Goal: Task Accomplishment & Management: Complete application form

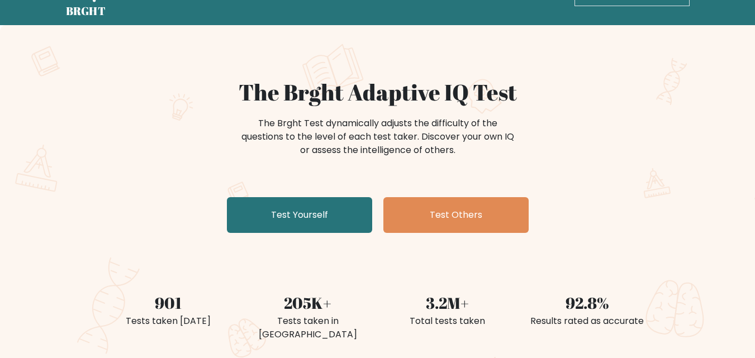
scroll to position [56, 0]
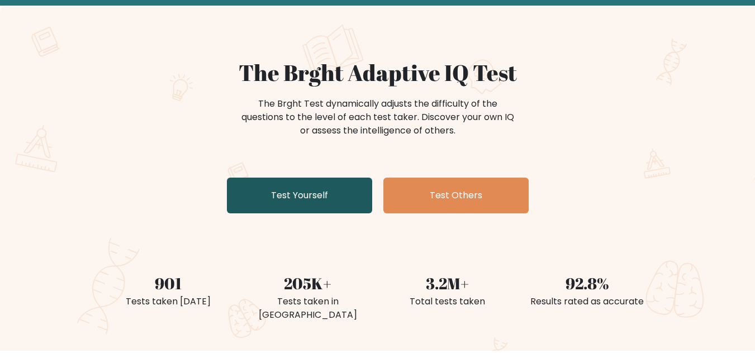
click at [310, 190] on link "Test Yourself" at bounding box center [299, 196] width 145 height 36
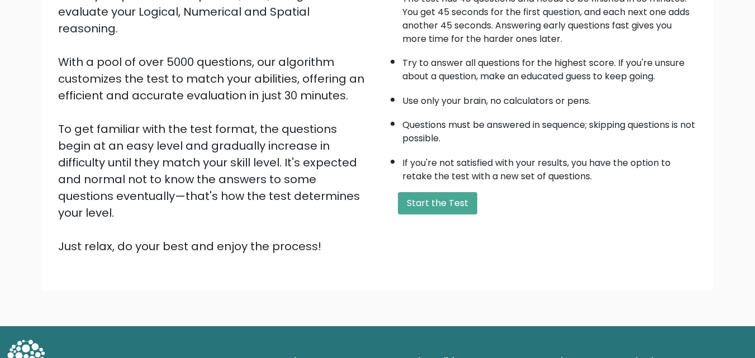
scroll to position [154, 0]
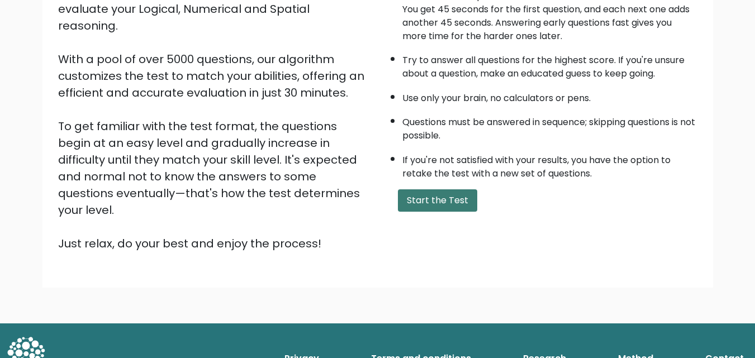
click at [408, 196] on button "Start the Test" at bounding box center [437, 200] width 79 height 22
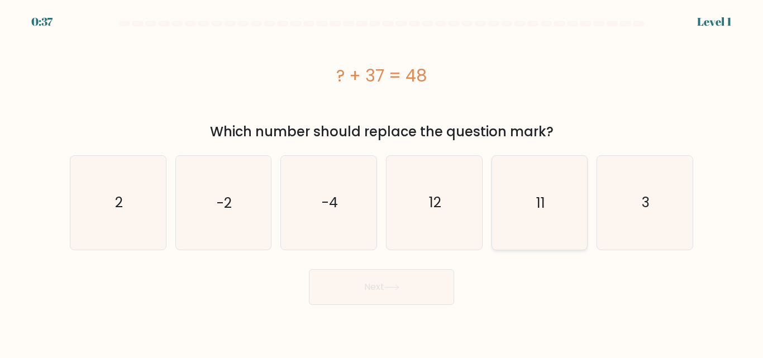
click at [529, 185] on icon "11" at bounding box center [539, 202] width 93 height 93
click at [382, 182] on input "e. 11" at bounding box center [382, 180] width 1 height 3
radio input "true"
click at [396, 271] on button "Next" at bounding box center [381, 287] width 145 height 36
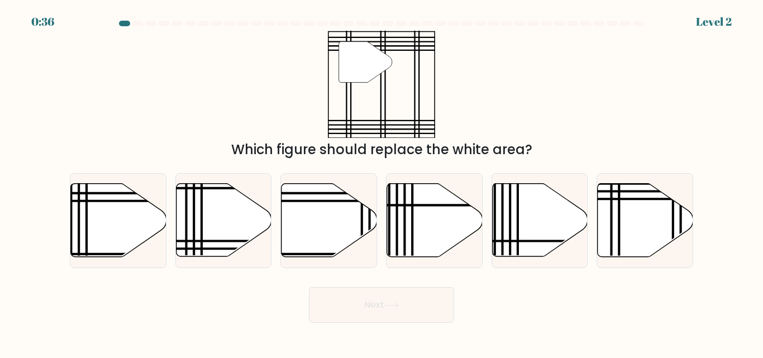
click at [396, 282] on div "Next" at bounding box center [381, 302] width 637 height 41
click at [627, 226] on icon at bounding box center [646, 220] width 96 height 73
click at [382, 182] on input "f." at bounding box center [382, 180] width 1 height 3
radio input "true"
click at [627, 226] on icon at bounding box center [646, 220] width 94 height 72
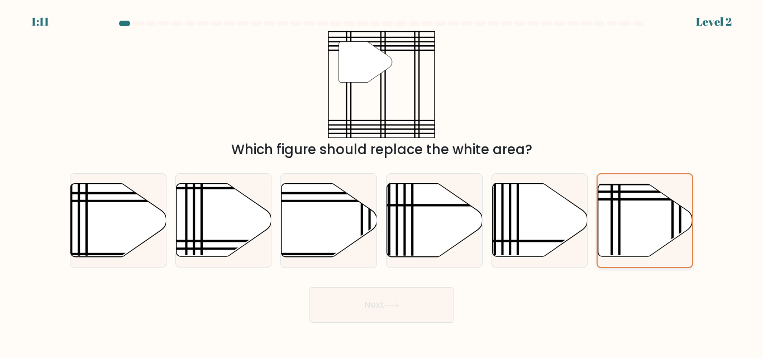
click at [382, 182] on input "f." at bounding box center [382, 180] width 1 height 3
click at [381, 312] on button "Next" at bounding box center [381, 305] width 145 height 36
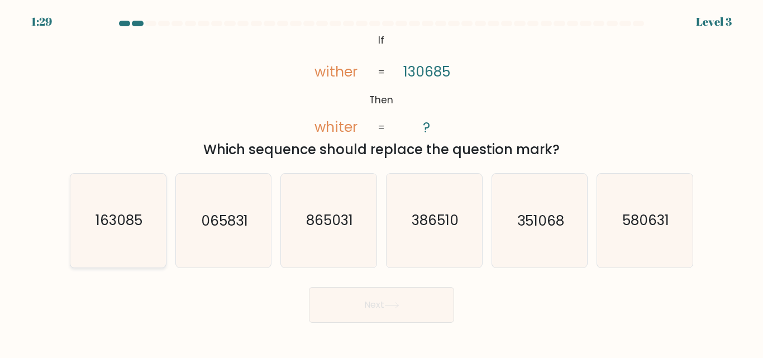
click at [145, 242] on icon "163085" at bounding box center [118, 220] width 93 height 93
click at [382, 182] on input "a. 163085" at bounding box center [382, 180] width 1 height 3
radio input "true"
click at [428, 320] on button "Next" at bounding box center [381, 305] width 145 height 36
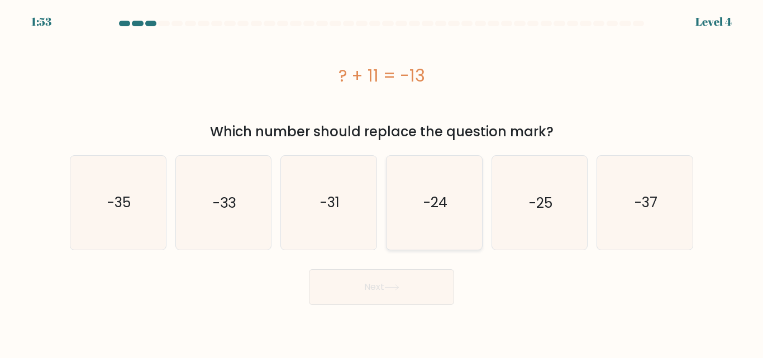
click at [436, 209] on text "-24" at bounding box center [435, 203] width 24 height 20
click at [382, 182] on input "d. -24" at bounding box center [382, 180] width 1 height 3
radio input "true"
click at [436, 209] on text "-24" at bounding box center [435, 203] width 24 height 20
click at [382, 182] on input "d. -24" at bounding box center [382, 180] width 1 height 3
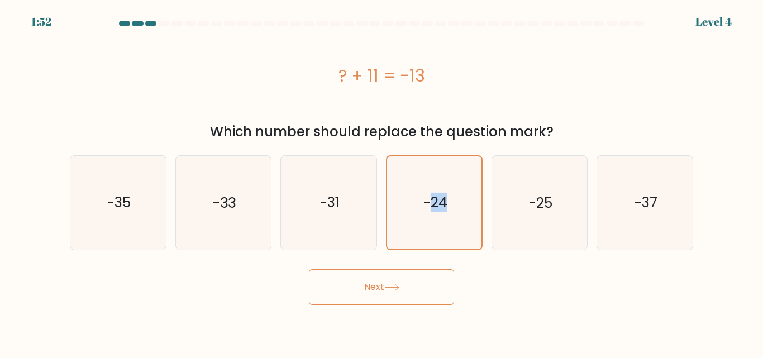
click at [397, 277] on button "Next" at bounding box center [381, 287] width 145 height 36
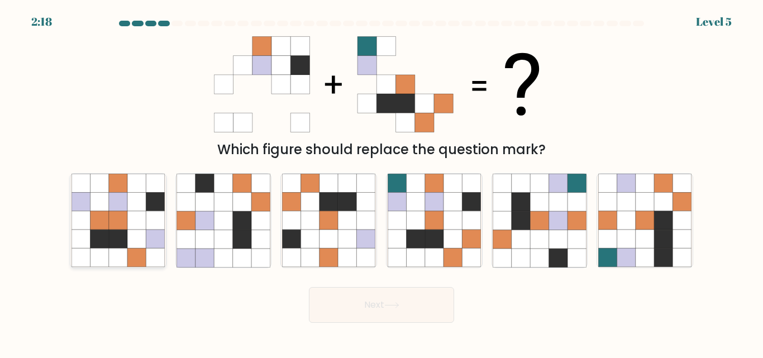
click at [106, 217] on icon at bounding box center [99, 221] width 18 height 18
click at [382, 182] on input "a." at bounding box center [382, 180] width 1 height 3
radio input "true"
click at [106, 217] on icon at bounding box center [100, 221] width 18 height 18
click at [382, 182] on input "a." at bounding box center [382, 180] width 1 height 3
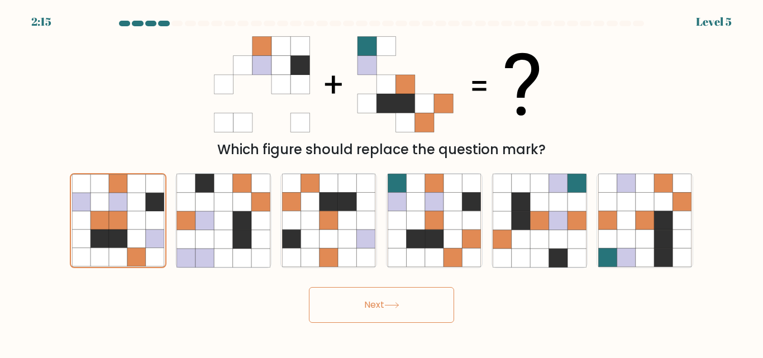
click at [398, 307] on icon at bounding box center [391, 305] width 15 height 6
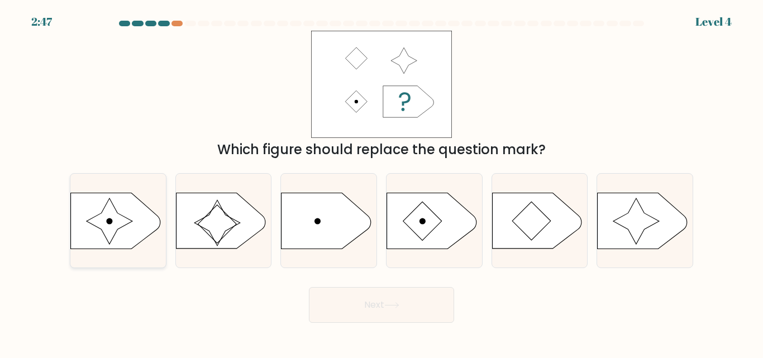
click at [116, 230] on icon at bounding box center [110, 221] width 46 height 46
click at [382, 182] on input "a." at bounding box center [382, 180] width 1 height 3
radio input "true"
click at [350, 301] on button "Next" at bounding box center [381, 305] width 145 height 36
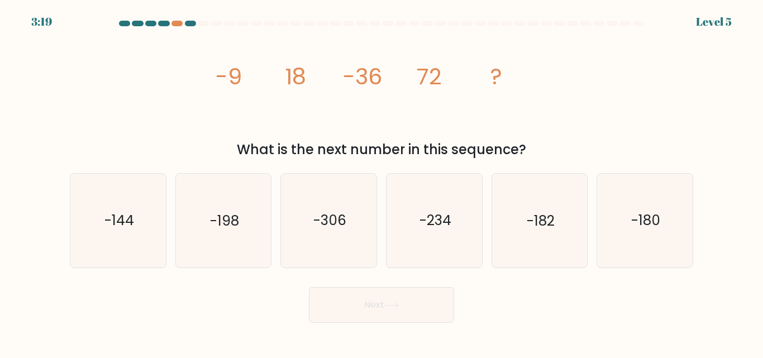
click at [203, 56] on div "image/svg+xml -9 18 -36 72 ? What is the next number in this sequence?" at bounding box center [381, 95] width 637 height 129
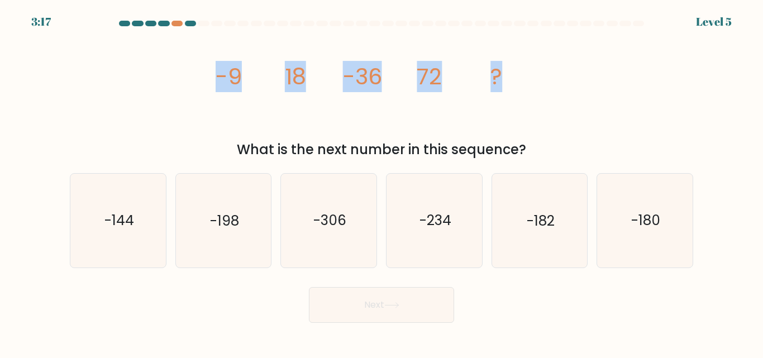
drag, startPoint x: 226, startPoint y: 63, endPoint x: 515, endPoint y: 138, distance: 299.0
click at [515, 138] on div "image/svg+xml -9 18 -36 72 ? What is the next number in this sequence?" at bounding box center [381, 95] width 637 height 129
click at [565, 136] on div "image/svg+xml -9 18 -36 72 ? What is the next number in this sequence?" at bounding box center [381, 95] width 637 height 129
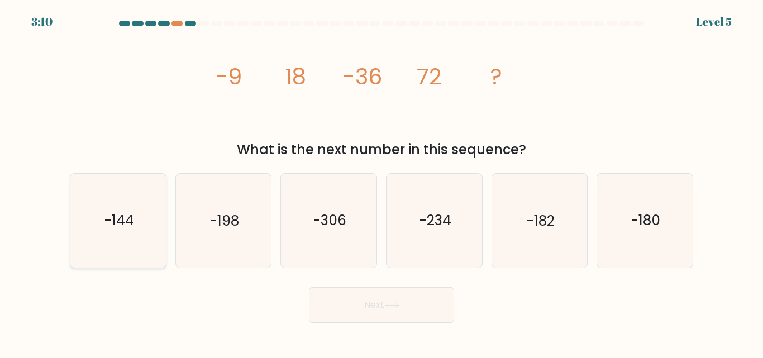
click at [98, 241] on icon "-144" at bounding box center [118, 220] width 93 height 93
click at [382, 182] on input "a. -144" at bounding box center [382, 180] width 1 height 3
radio input "true"
click at [370, 302] on button "Next" at bounding box center [381, 305] width 145 height 36
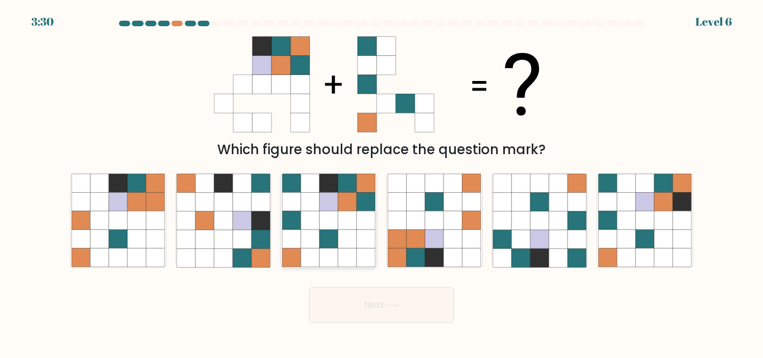
click at [341, 216] on icon at bounding box center [347, 221] width 18 height 18
click at [382, 182] on input "c." at bounding box center [382, 180] width 1 height 3
radio input "true"
click at [409, 307] on button "Next" at bounding box center [381, 305] width 145 height 36
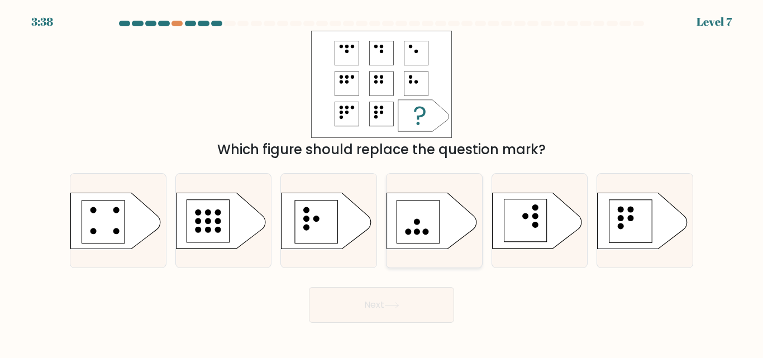
click at [431, 217] on rect at bounding box center [418, 222] width 42 height 42
click at [382, 182] on input "d." at bounding box center [382, 180] width 1 height 3
radio input "true"
click at [426, 306] on button "Next" at bounding box center [381, 305] width 145 height 36
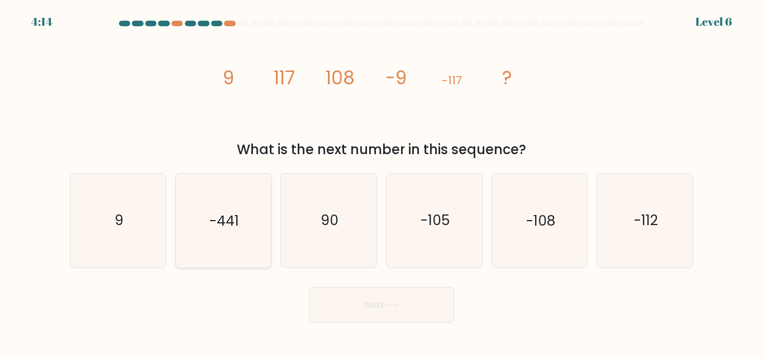
click at [251, 236] on icon "-441" at bounding box center [223, 220] width 93 height 93
click at [382, 182] on input "b. -441" at bounding box center [382, 180] width 1 height 3
radio input "true"
click at [251, 236] on icon "-441" at bounding box center [223, 220] width 92 height 92
click at [382, 182] on input "b. -441" at bounding box center [382, 180] width 1 height 3
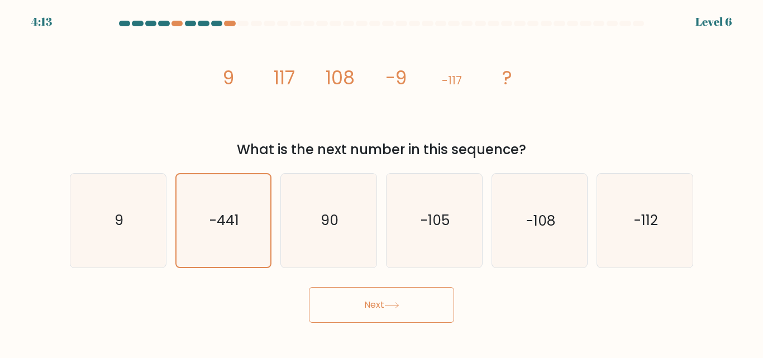
click at [422, 312] on button "Next" at bounding box center [381, 305] width 145 height 36
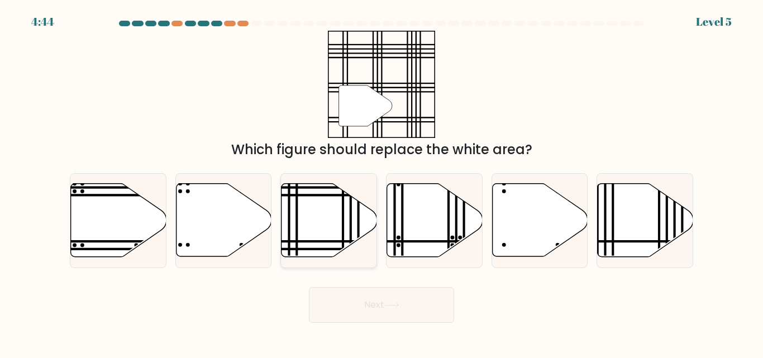
click at [319, 216] on icon at bounding box center [330, 220] width 96 height 73
click at [382, 182] on input "c." at bounding box center [382, 180] width 1 height 3
radio input "true"
click at [390, 315] on button "Next" at bounding box center [381, 305] width 145 height 36
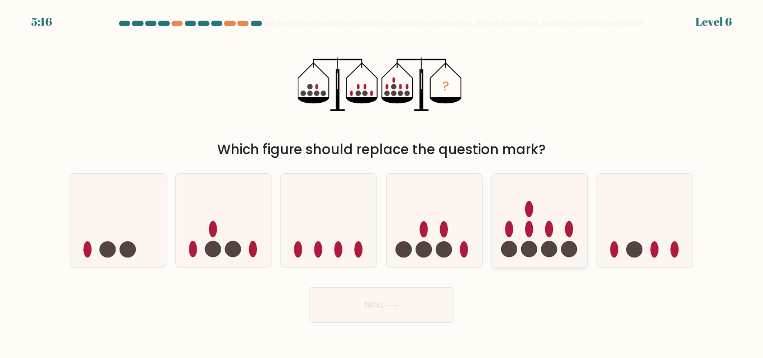
click at [558, 244] on icon at bounding box center [540, 220] width 96 height 79
click at [382, 182] on input "e." at bounding box center [382, 180] width 1 height 3
radio input "true"
click at [407, 303] on button "Next" at bounding box center [381, 305] width 145 height 36
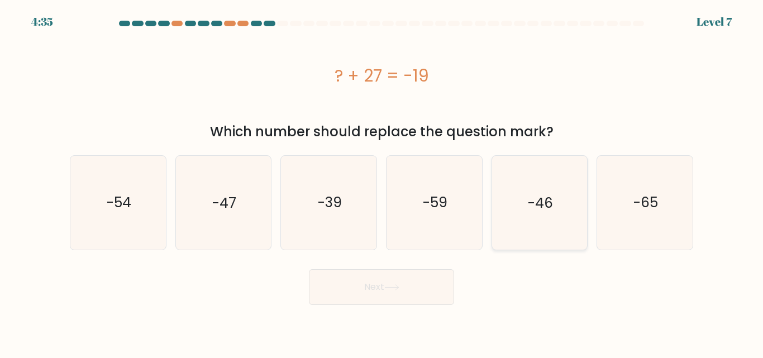
click at [505, 203] on icon "-46" at bounding box center [539, 202] width 93 height 93
click at [382, 182] on input "e. -46" at bounding box center [382, 180] width 1 height 3
radio input "true"
click at [362, 293] on button "Next" at bounding box center [381, 287] width 145 height 36
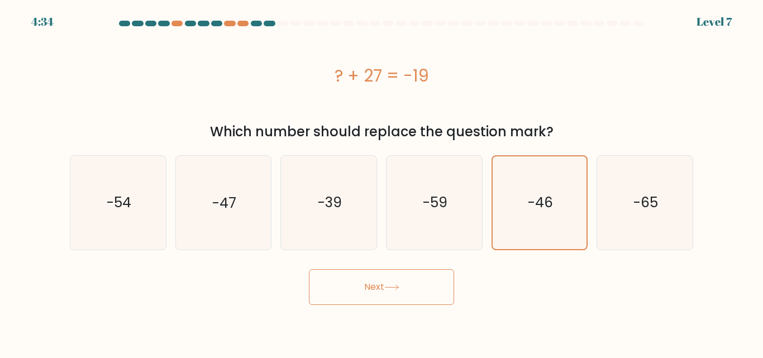
click at [362, 293] on button "Next" at bounding box center [381, 287] width 145 height 36
click at [381, 289] on button "Next" at bounding box center [381, 287] width 145 height 36
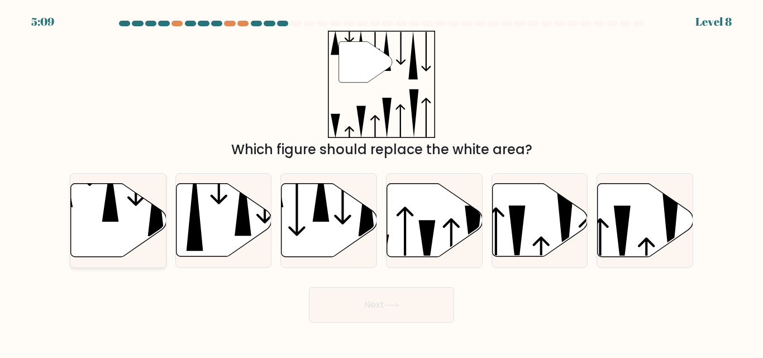
click at [113, 220] on icon at bounding box center [110, 193] width 17 height 58
click at [382, 182] on input "a." at bounding box center [382, 180] width 1 height 3
radio input "true"
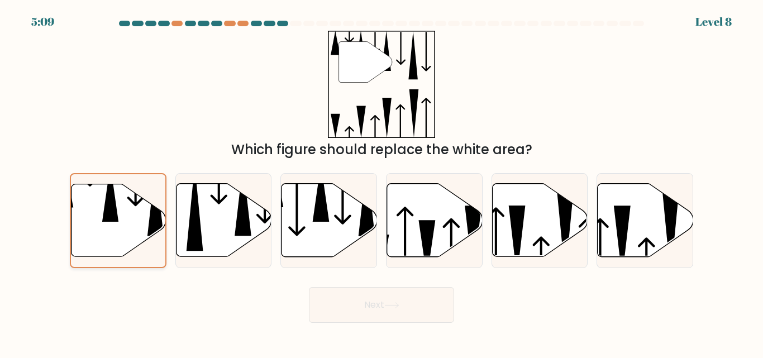
click at [113, 220] on icon at bounding box center [110, 193] width 16 height 57
click at [382, 182] on input "a." at bounding box center [382, 180] width 1 height 3
click at [388, 301] on button "Next" at bounding box center [381, 305] width 145 height 36
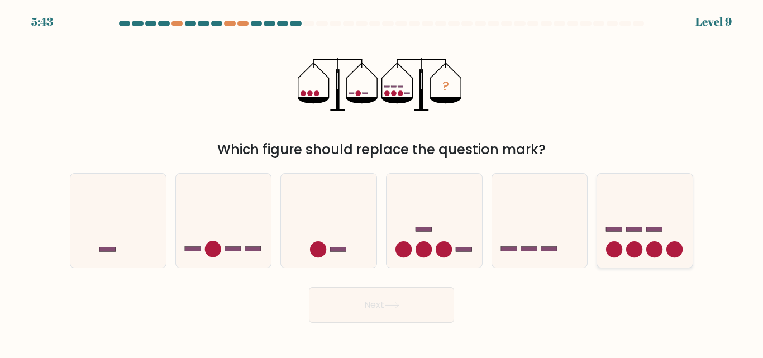
click at [654, 251] on circle at bounding box center [655, 249] width 16 height 16
click at [382, 182] on input "f." at bounding box center [382, 180] width 1 height 3
radio input "true"
click at [390, 305] on icon at bounding box center [391, 305] width 13 height 5
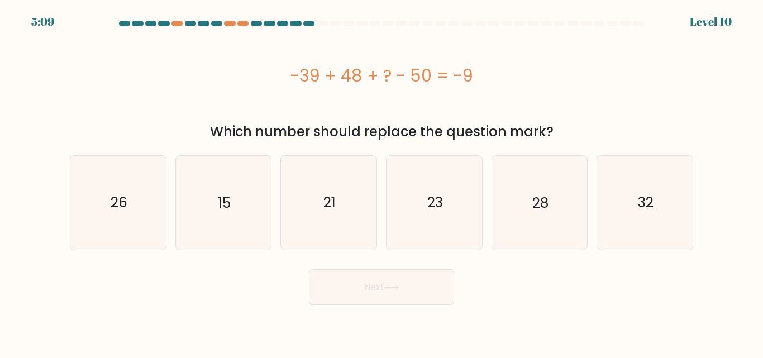
drag, startPoint x: 730, startPoint y: 76, endPoint x: 692, endPoint y: 83, distance: 38.1
click at [730, 76] on form "a." at bounding box center [381, 163] width 763 height 284
click at [250, 207] on icon "15" at bounding box center [223, 202] width 93 height 93
click at [382, 182] on input "b. 15" at bounding box center [382, 180] width 1 height 3
radio input "true"
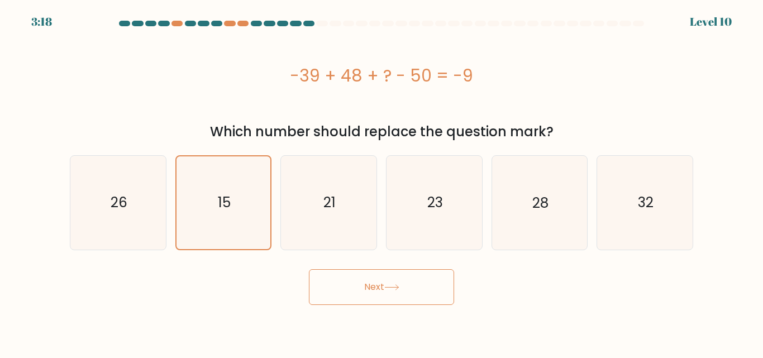
click at [373, 296] on button "Next" at bounding box center [381, 287] width 145 height 36
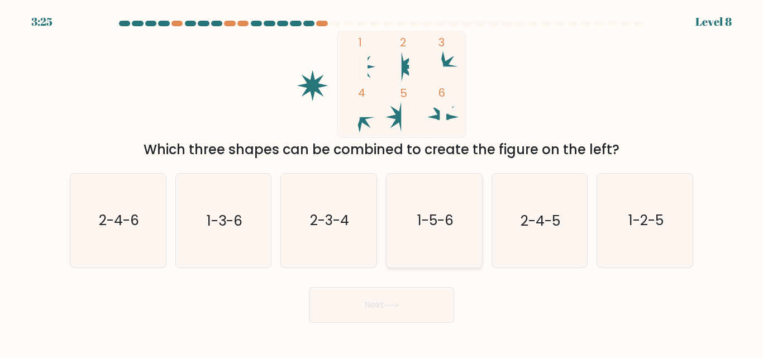
click at [445, 203] on icon "1-5-6" at bounding box center [434, 220] width 93 height 93
click at [382, 182] on input "d. 1-5-6" at bounding box center [382, 180] width 1 height 3
radio input "true"
click at [400, 302] on icon at bounding box center [391, 305] width 15 height 6
